Goal: Information Seeking & Learning: Learn about a topic

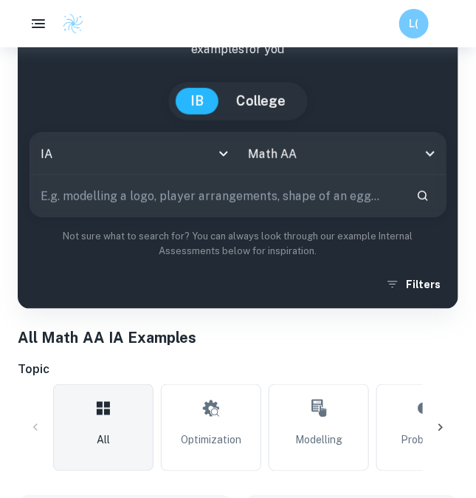
scroll to position [123, 0]
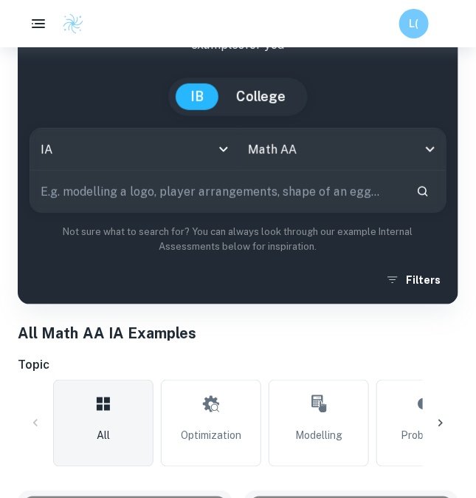
click at [187, 200] on input "text" at bounding box center [217, 191] width 374 height 41
click at [188, 200] on input "text" at bounding box center [217, 191] width 374 height 41
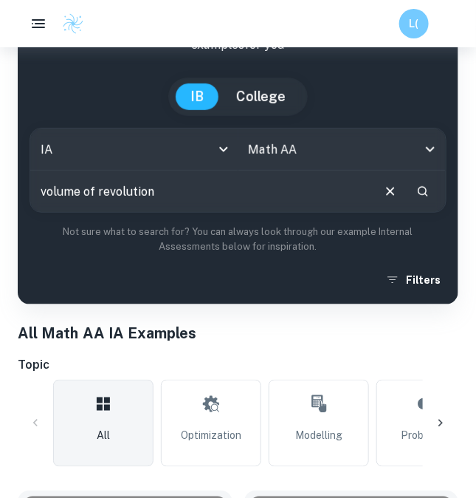
type input "volume of revolution"
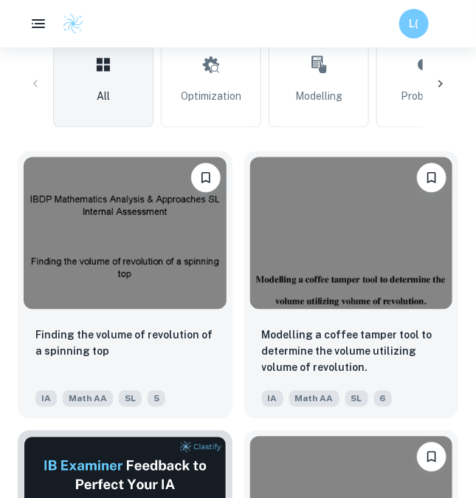
scroll to position [477, 0]
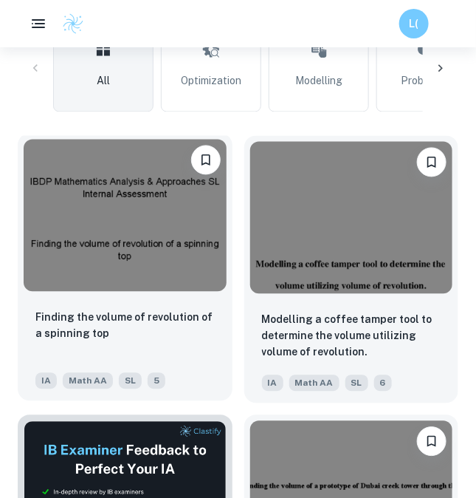
click at [122, 263] on img at bounding box center [125, 216] width 203 height 152
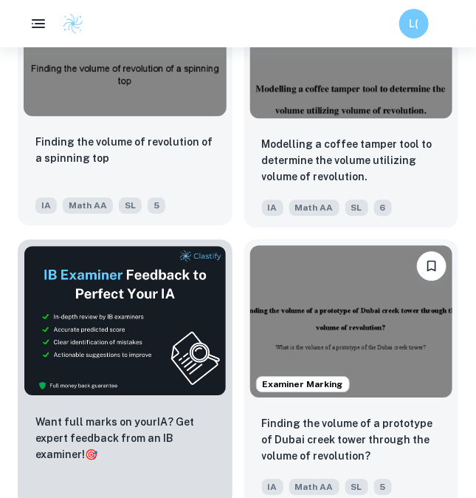
scroll to position [645, 0]
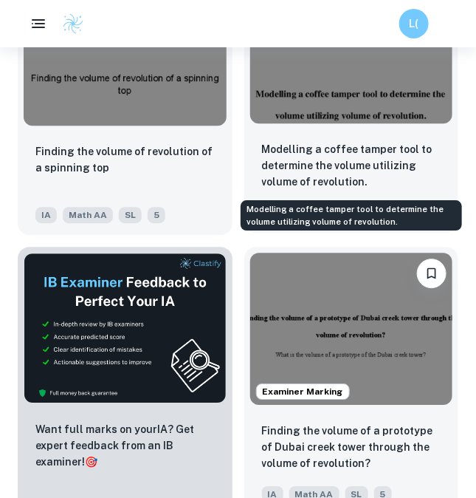
click at [315, 144] on p "Modelling a coffee tamper tool to determine the volume utilizing volume of revo…" at bounding box center [351, 165] width 179 height 49
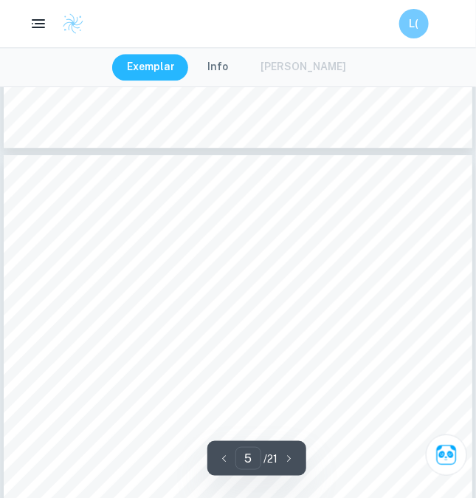
scroll to position [2782, 0]
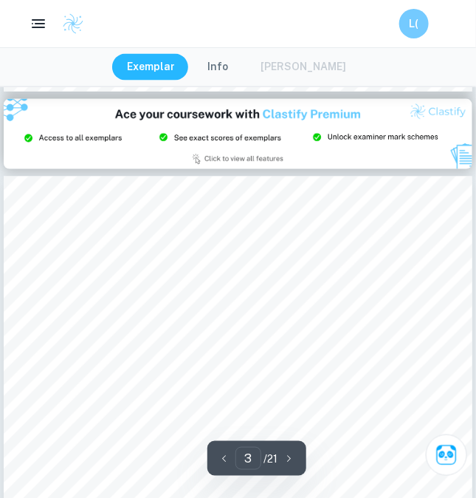
type input "2"
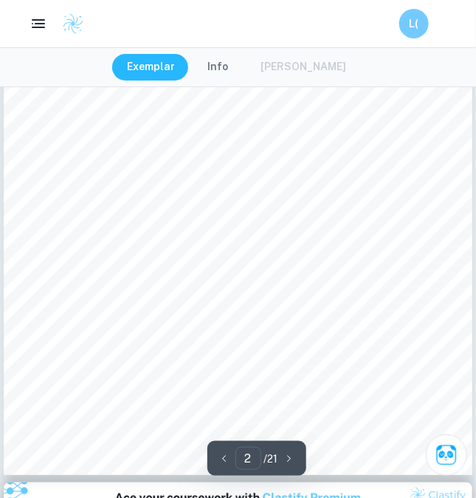
scroll to position [1039, 0]
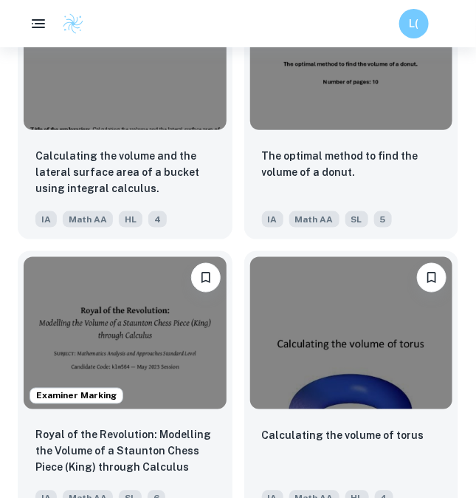
scroll to position [2324, 7]
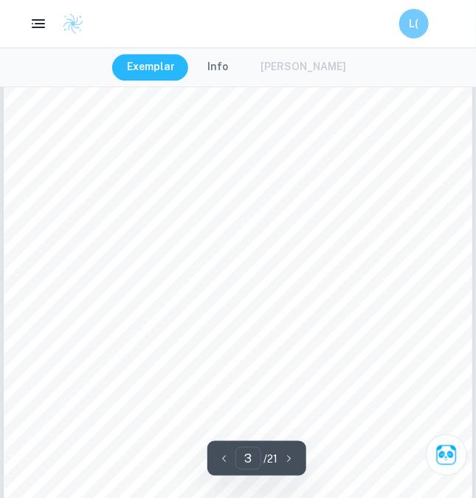
scroll to position [1674, 0]
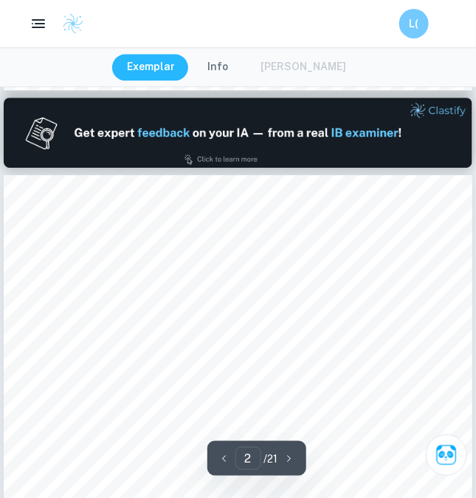
type input "1"
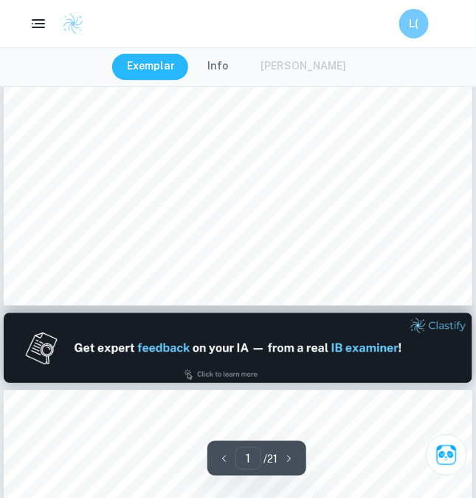
scroll to position [450, 0]
